Goal: Information Seeking & Learning: Learn about a topic

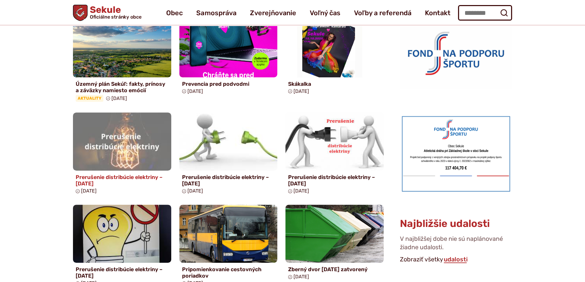
scroll to position [307, 0]
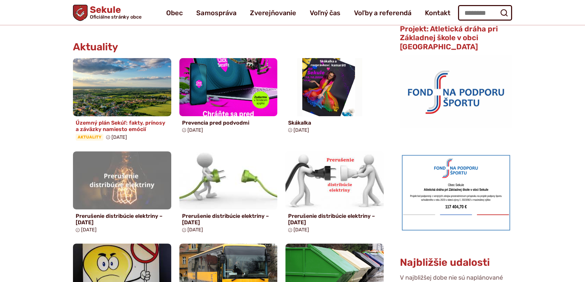
click at [117, 128] on h4 "Územný plán Sekúľ: fakty, prínosy a záväzky namiesto emócií" at bounding box center [122, 126] width 93 height 13
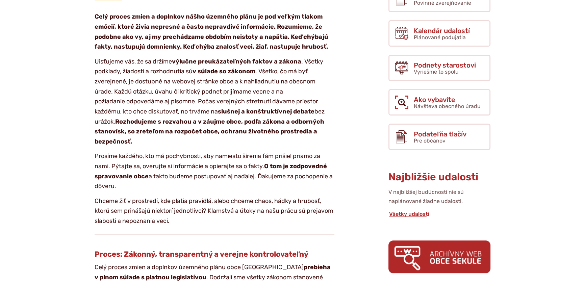
scroll to position [215, 0]
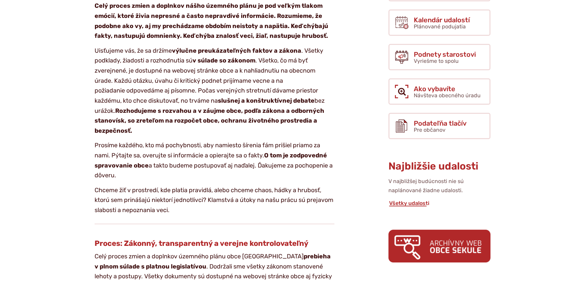
drag, startPoint x: 0, startPoint y: 196, endPoint x: 17, endPoint y: 237, distance: 44.2
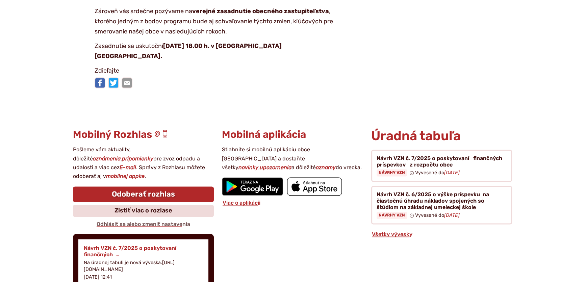
scroll to position [1443, 0]
